Goal: Find specific page/section: Find specific page/section

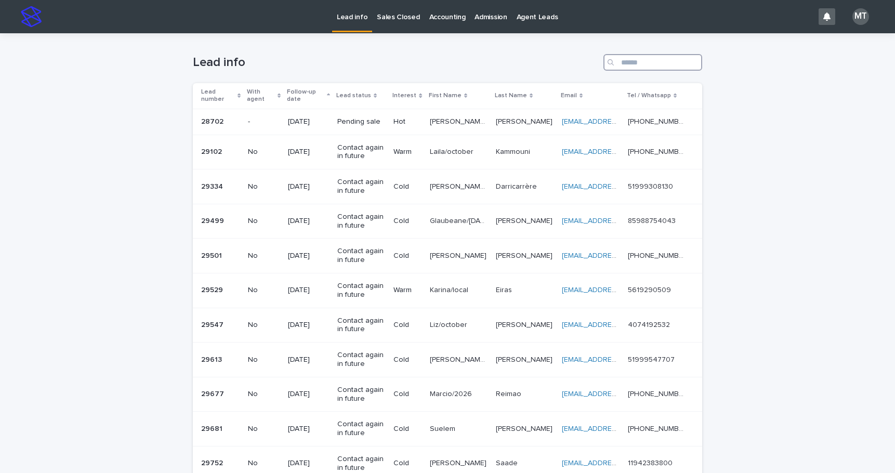
click at [659, 59] on input "Search" at bounding box center [652, 62] width 99 height 17
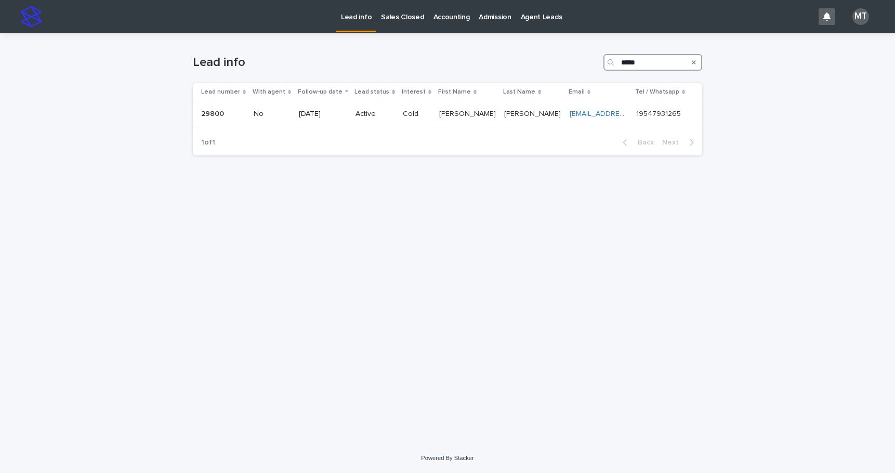
type input "*****"
click at [695, 60] on icon "Search" at bounding box center [694, 62] width 4 height 6
